Goal: Task Accomplishment & Management: Use online tool/utility

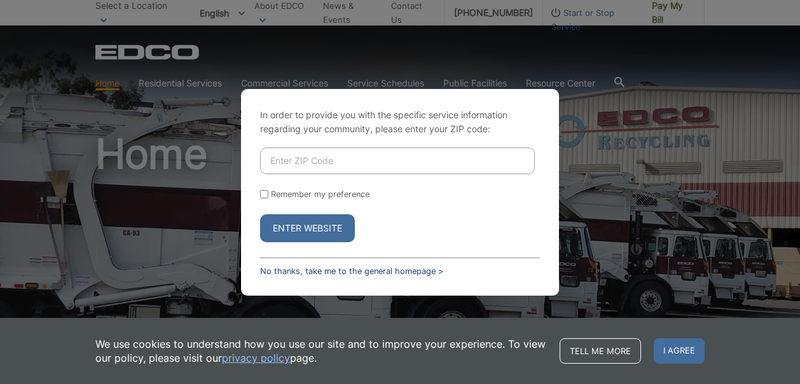
click at [309, 267] on link "No thanks, take me to the general homepage >" at bounding box center [351, 271] width 183 height 10
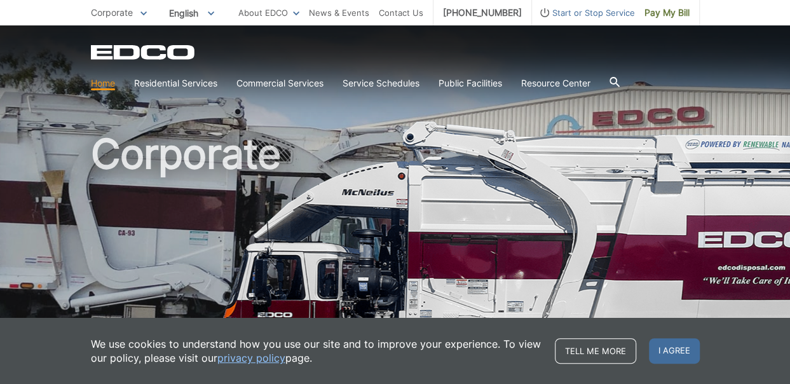
scroll to position [64, 0]
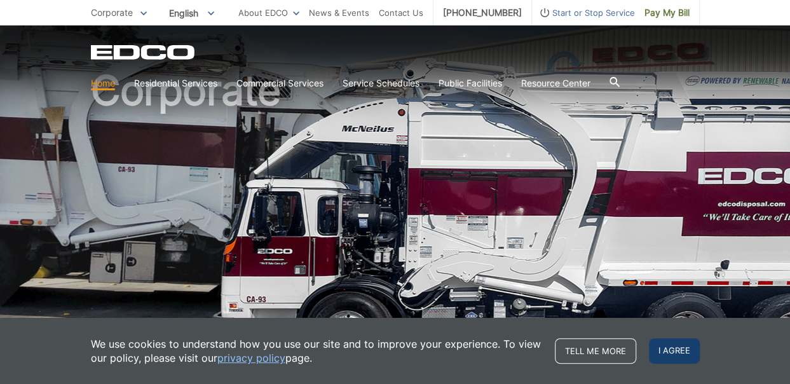
click at [673, 348] on span "I agree" at bounding box center [674, 350] width 51 height 25
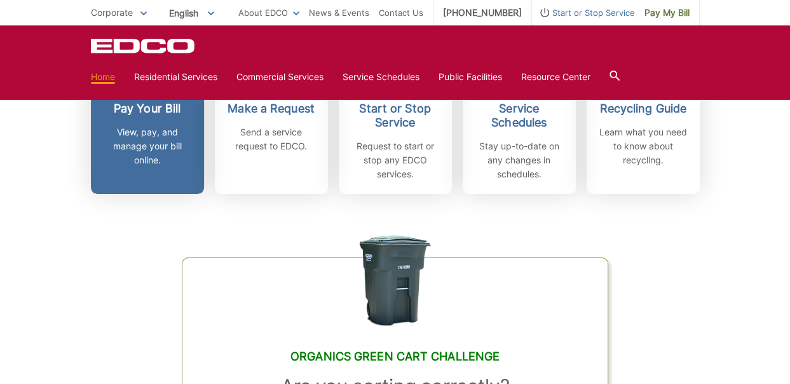
scroll to position [381, 0]
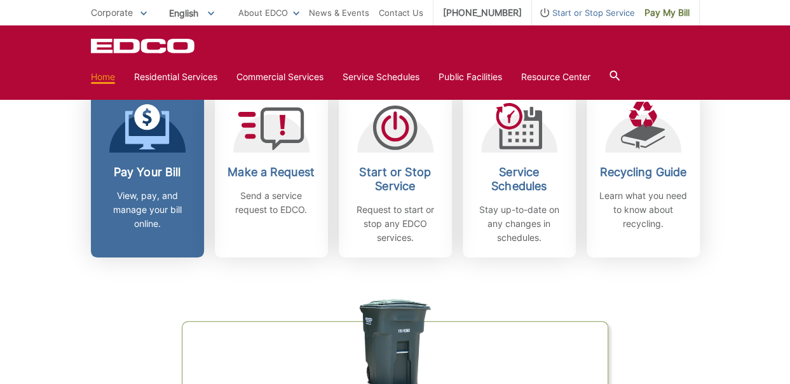
click at [146, 168] on h2 "Pay Your Bill" at bounding box center [147, 172] width 94 height 14
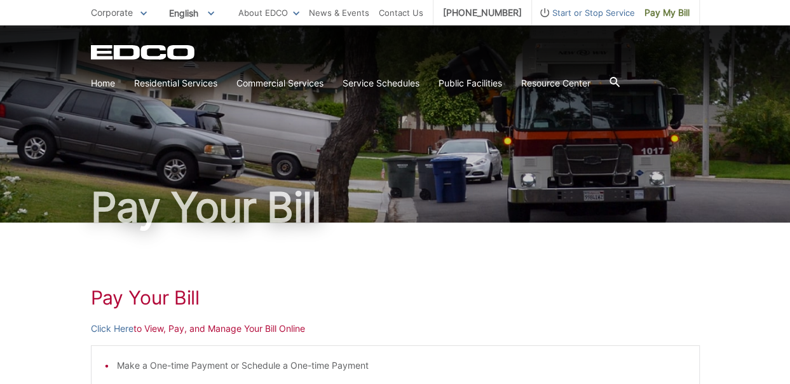
scroll to position [191, 0]
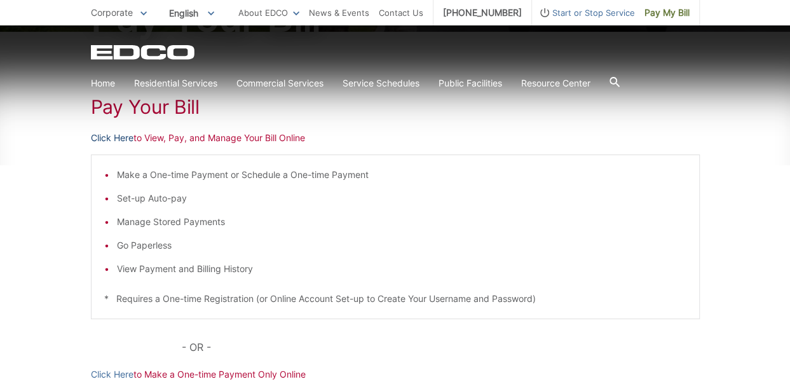
click at [123, 139] on link "Click Here" at bounding box center [112, 138] width 43 height 14
